Goal: Navigation & Orientation: Understand site structure

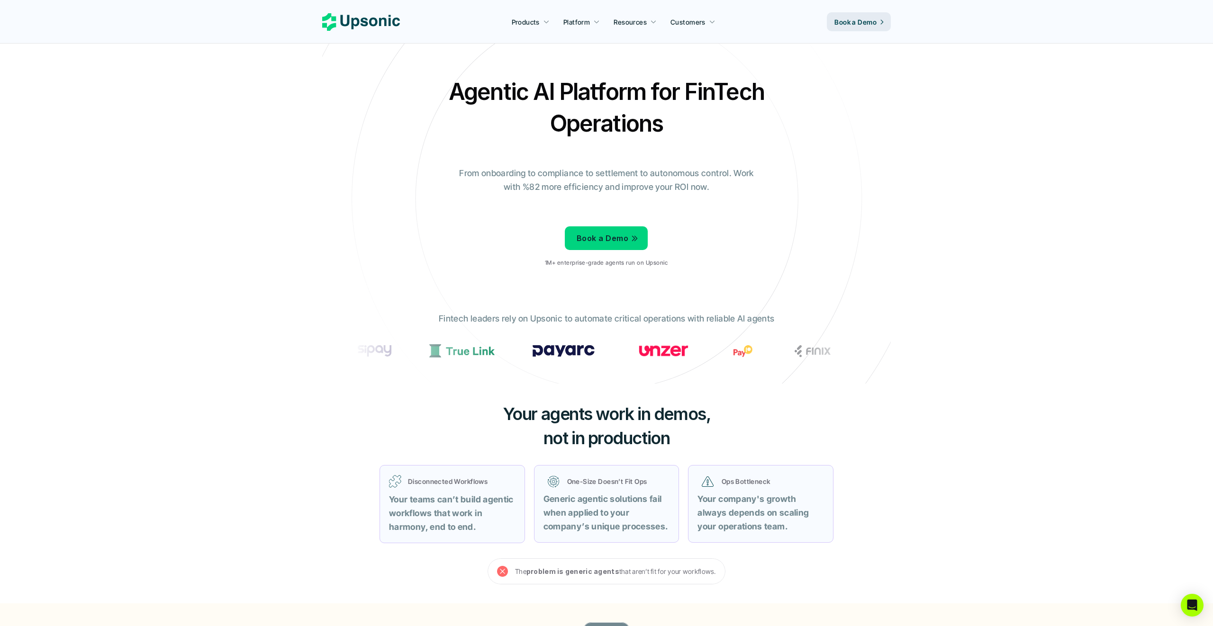
click at [701, 229] on div "Agentic AI Platform for FinTech Operations From onboarding to compliance to set…" at bounding box center [606, 175] width 554 height 199
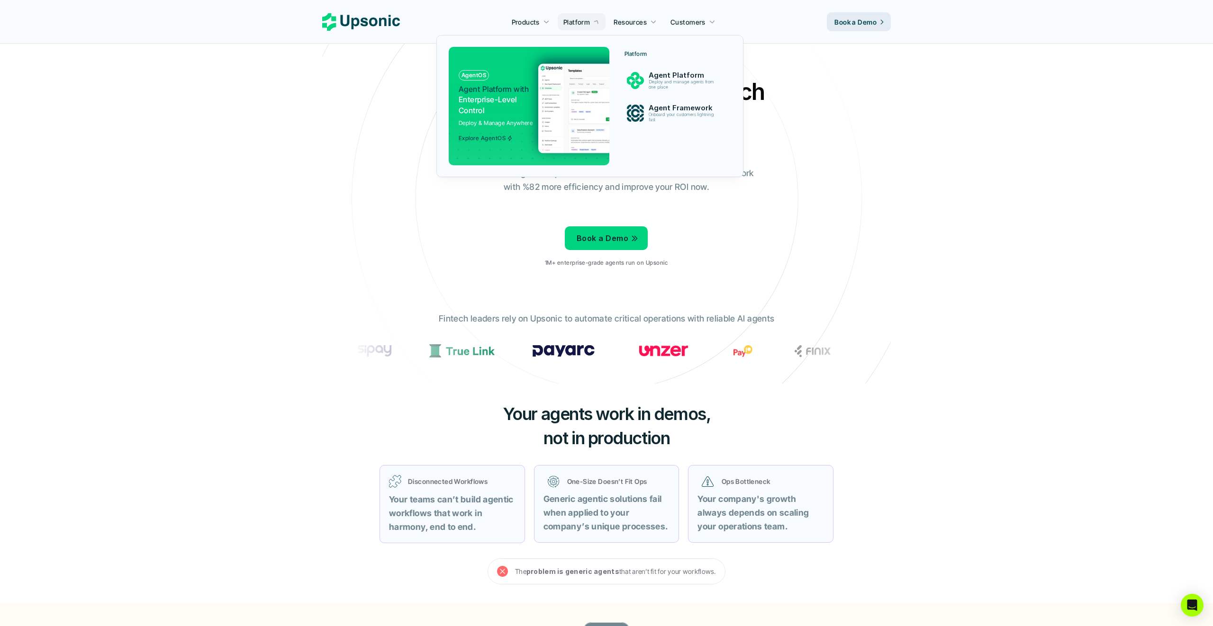
click at [576, 85] on img at bounding box center [630, 108] width 184 height 90
click at [563, 79] on img at bounding box center [630, 108] width 184 height 90
click at [679, 82] on p "Deploy and manage agents from one place" at bounding box center [683, 85] width 69 height 10
click at [679, 82] on p "Deploy and manage agents from one place" at bounding box center [683, 85] width 72 height 11
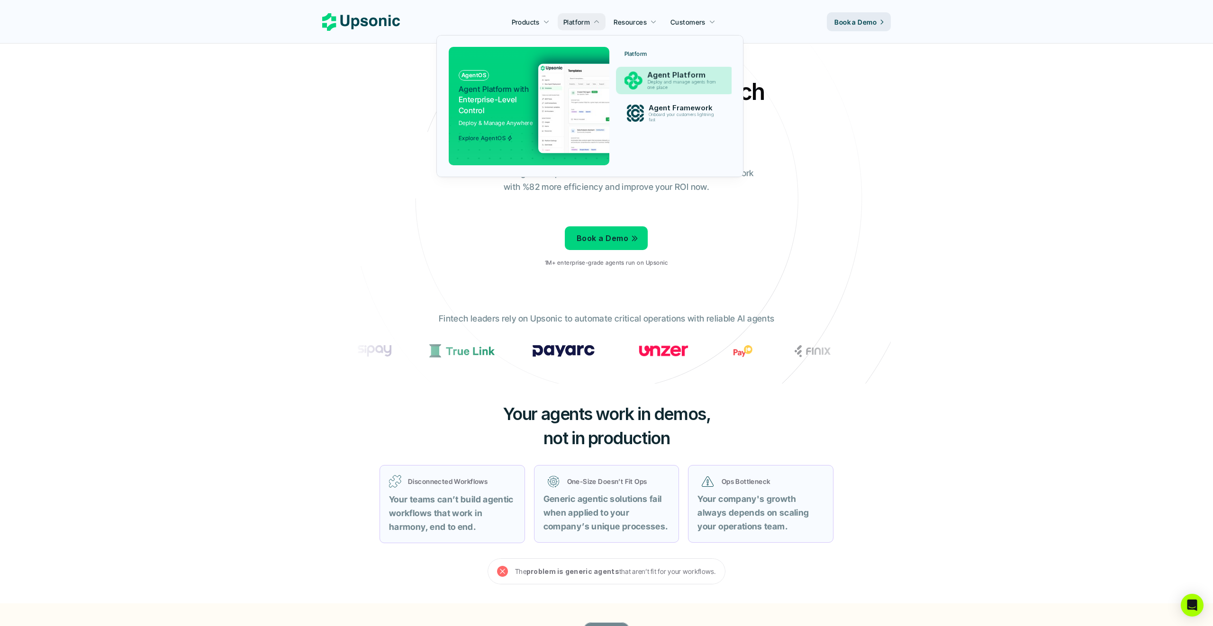
click at [679, 82] on p "Deploy and manage agents from one place" at bounding box center [683, 85] width 72 height 11
click at [676, 79] on p "Agent Platform" at bounding box center [684, 75] width 72 height 9
click at [678, 86] on p "Deploy and manage agents from one place" at bounding box center [683, 85] width 72 height 11
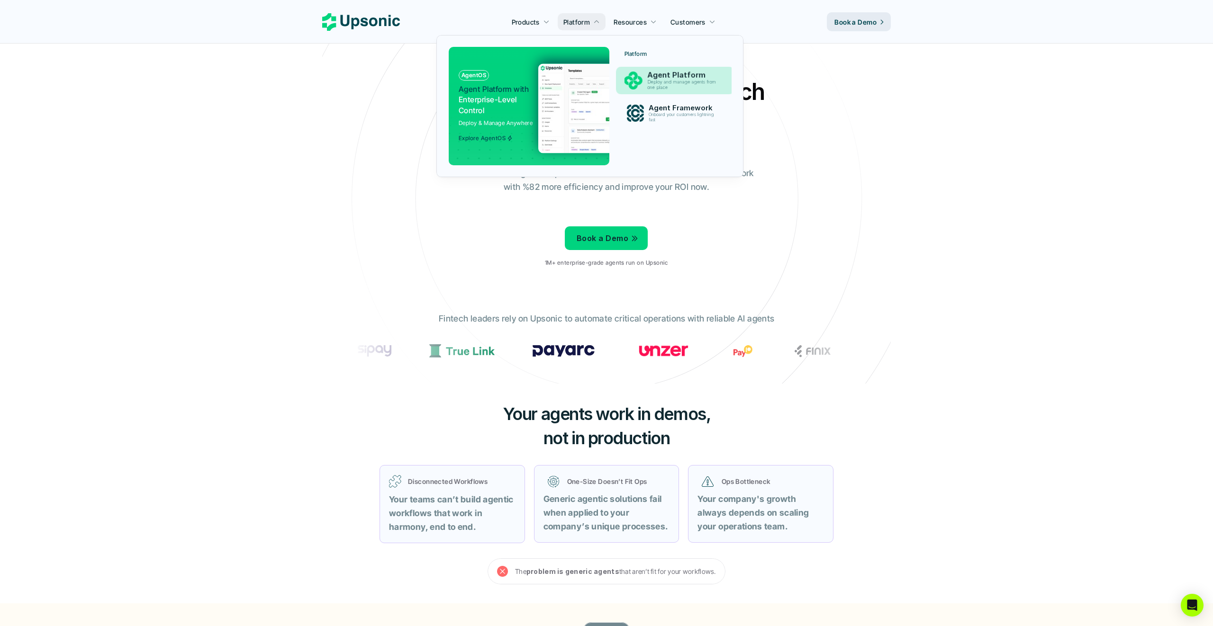
click at [678, 86] on p "Deploy and manage agents from one place" at bounding box center [683, 85] width 72 height 11
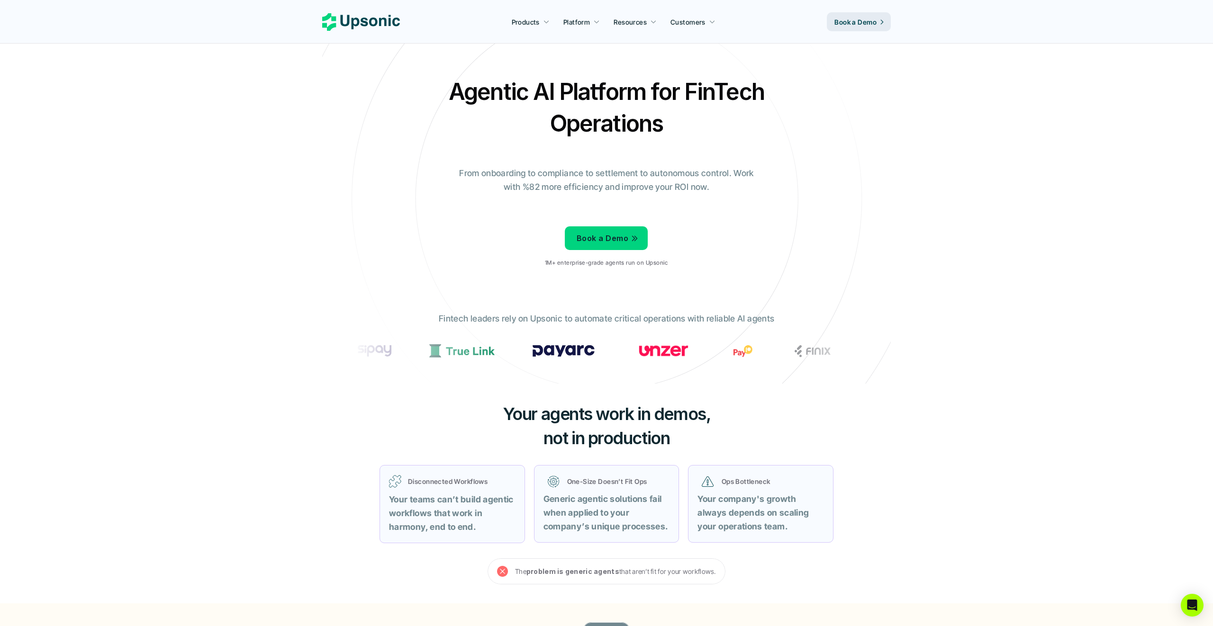
click at [859, 341] on section at bounding box center [606, 351] width 507 height 21
